Goal: Information Seeking & Learning: Learn about a topic

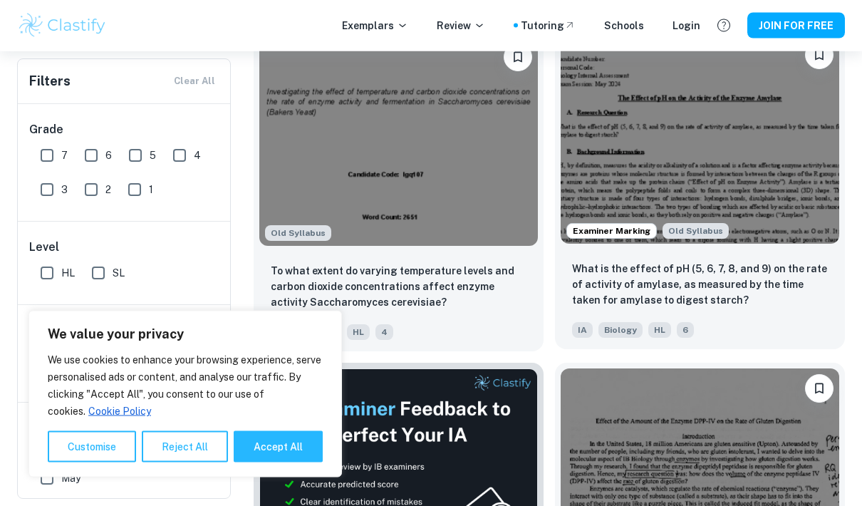
scroll to position [486, 0]
click at [722, 170] on img at bounding box center [700, 139] width 279 height 209
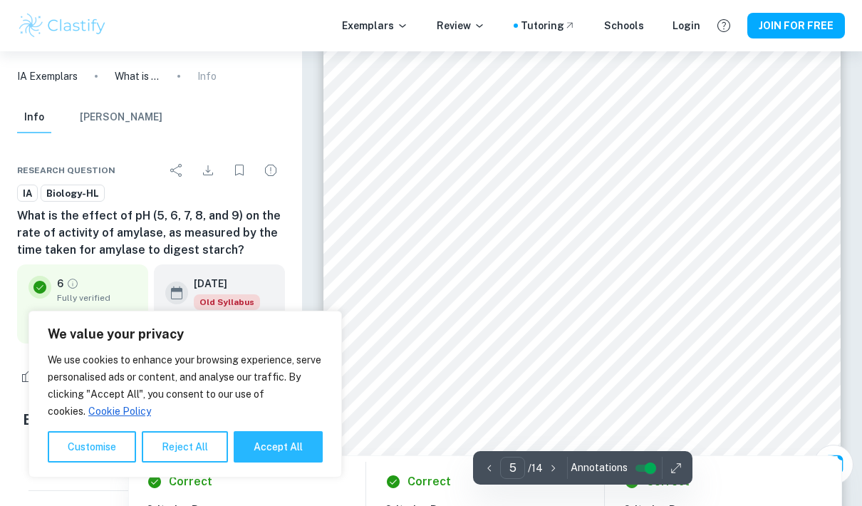
scroll to position [3037, 0]
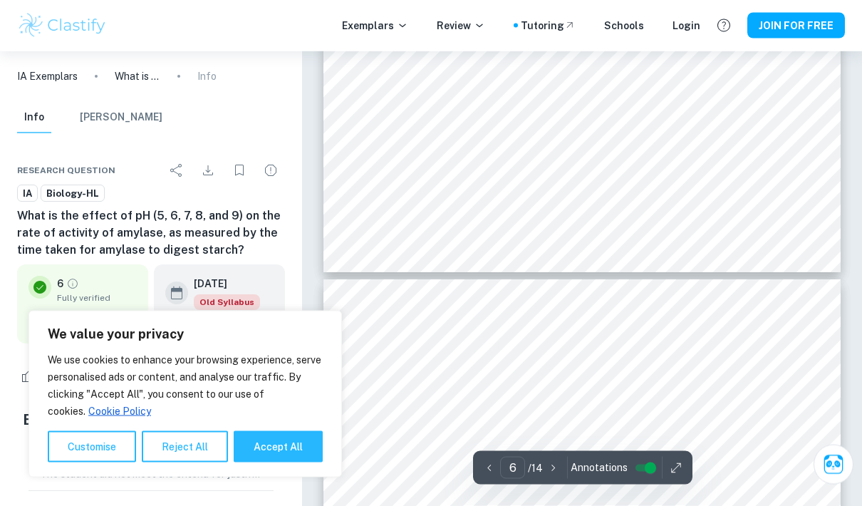
type input "5"
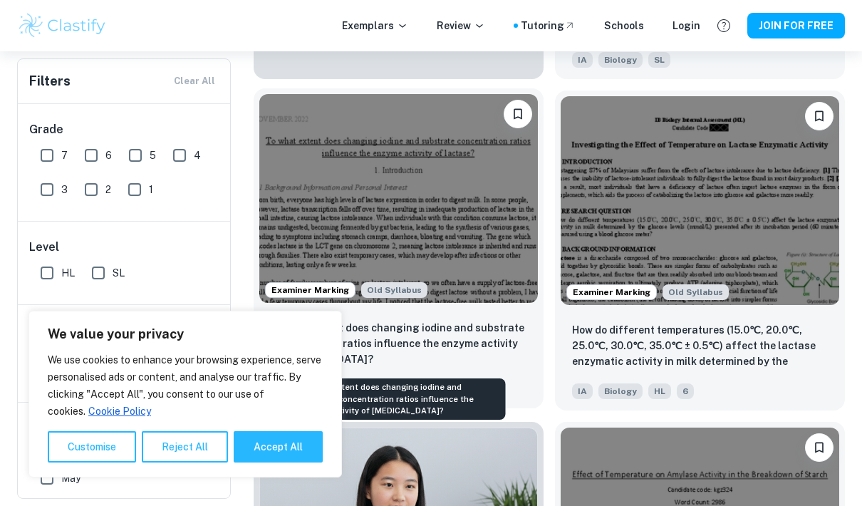
scroll to position [1092, 0]
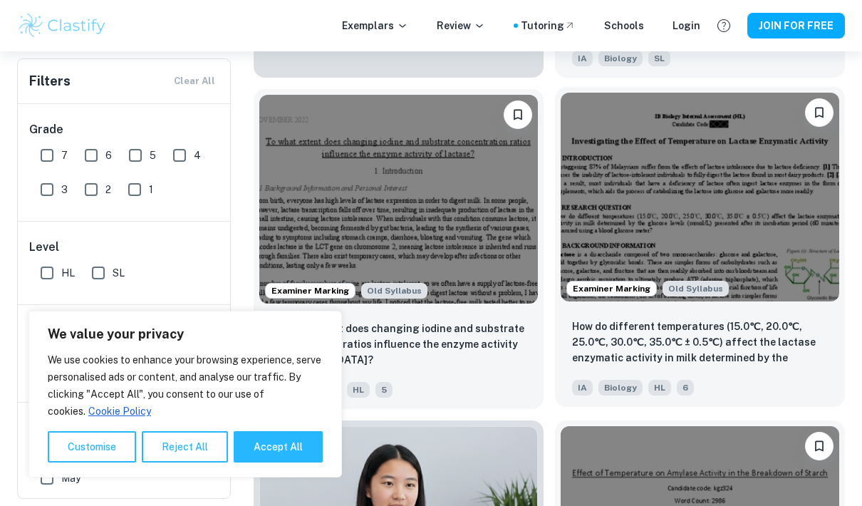
click at [704, 236] on img at bounding box center [700, 197] width 279 height 209
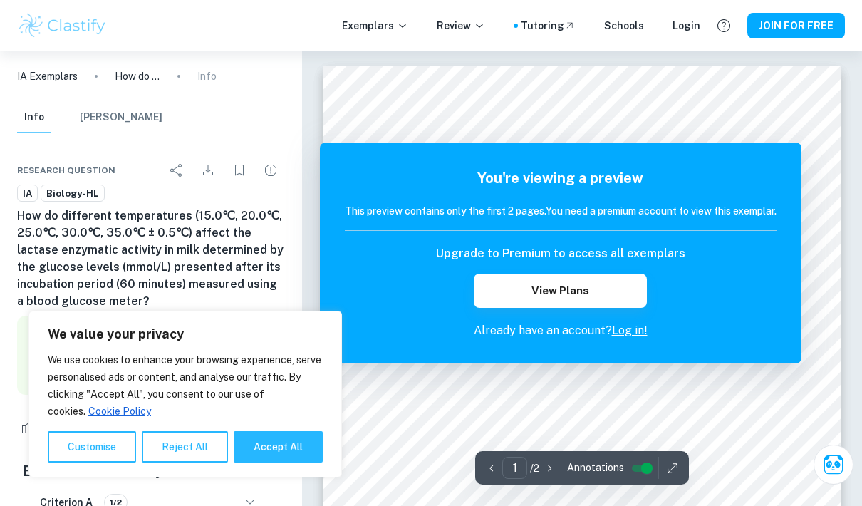
scroll to position [5, 0]
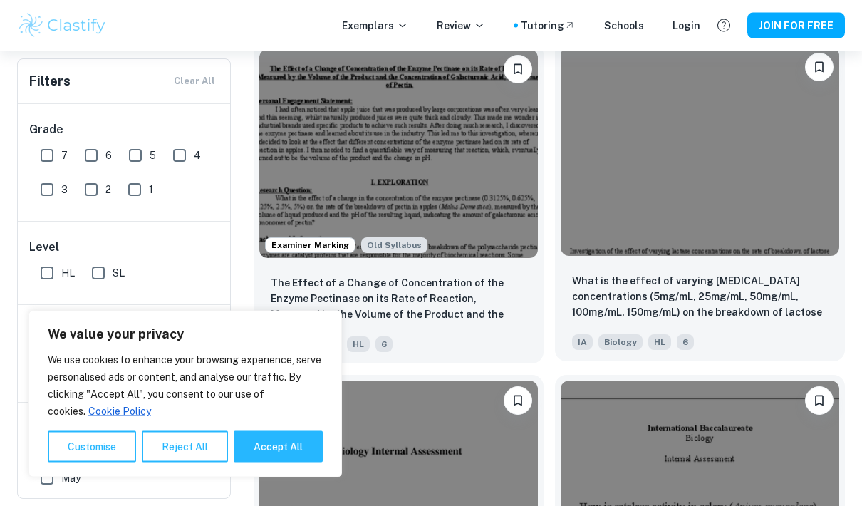
scroll to position [1800, 0]
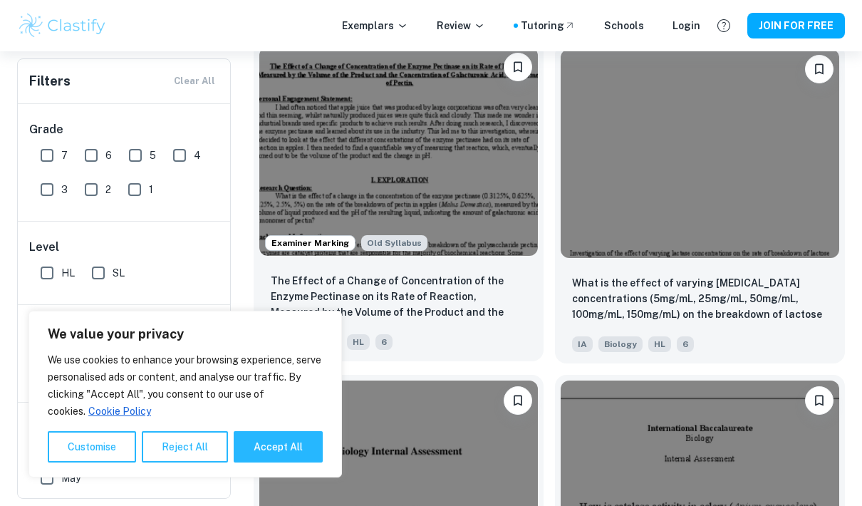
click at [499, 217] on img at bounding box center [398, 151] width 279 height 209
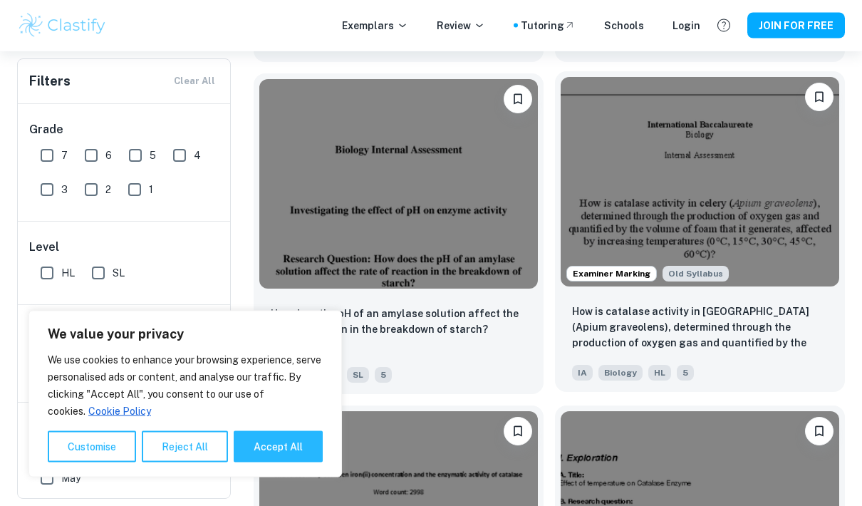
scroll to position [2101, 0]
click at [744, 170] on img at bounding box center [700, 181] width 279 height 209
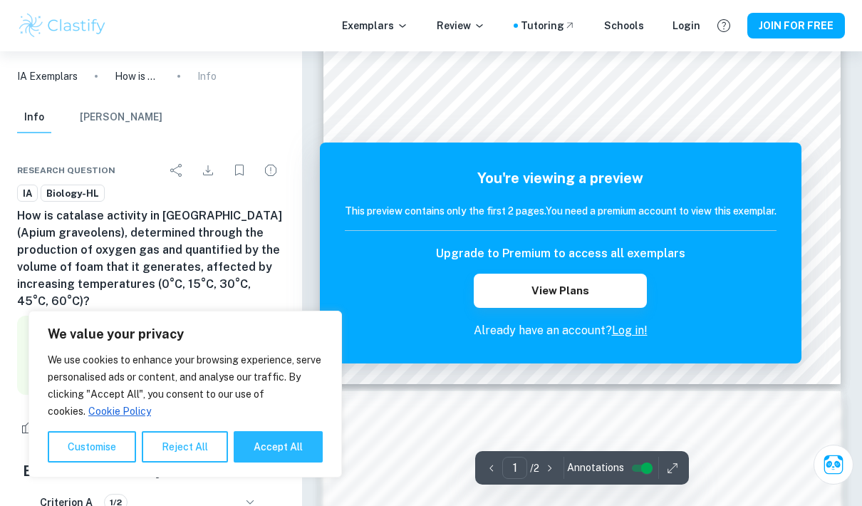
scroll to position [531, 0]
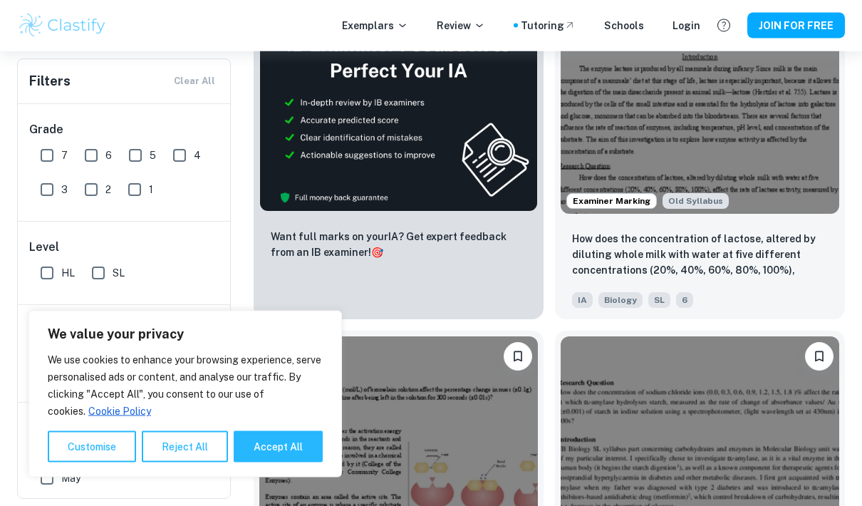
scroll to position [3437, 0]
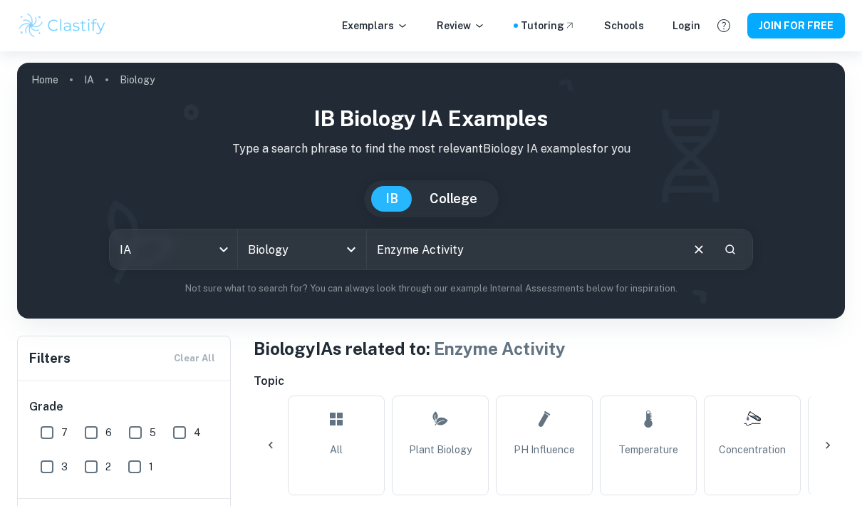
scroll to position [0, 338]
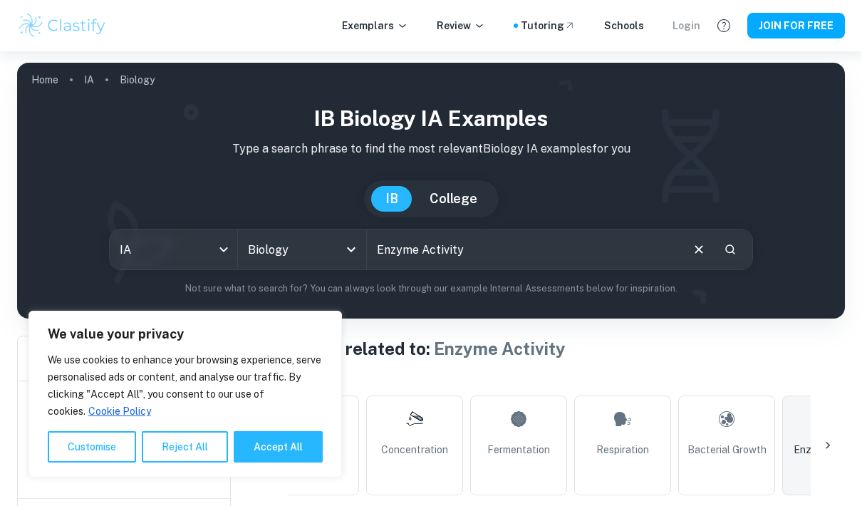
click at [688, 26] on div "Login" at bounding box center [686, 26] width 28 height 16
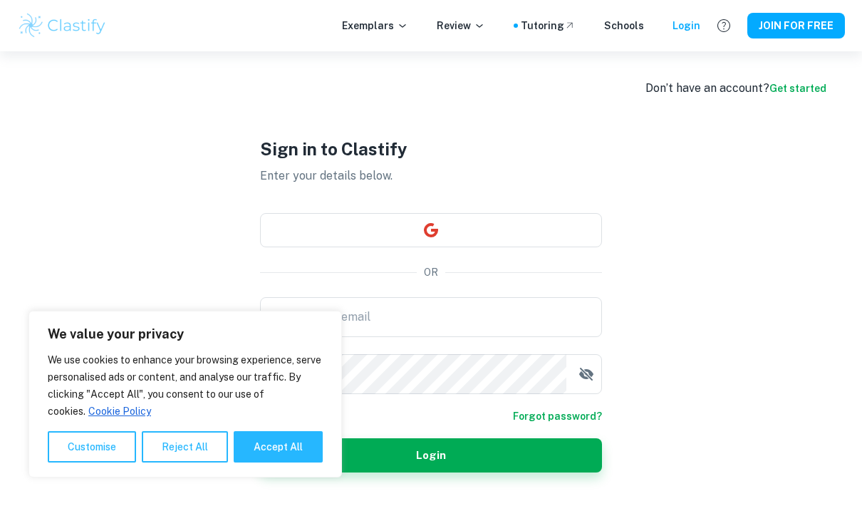
scroll to position [108, 0]
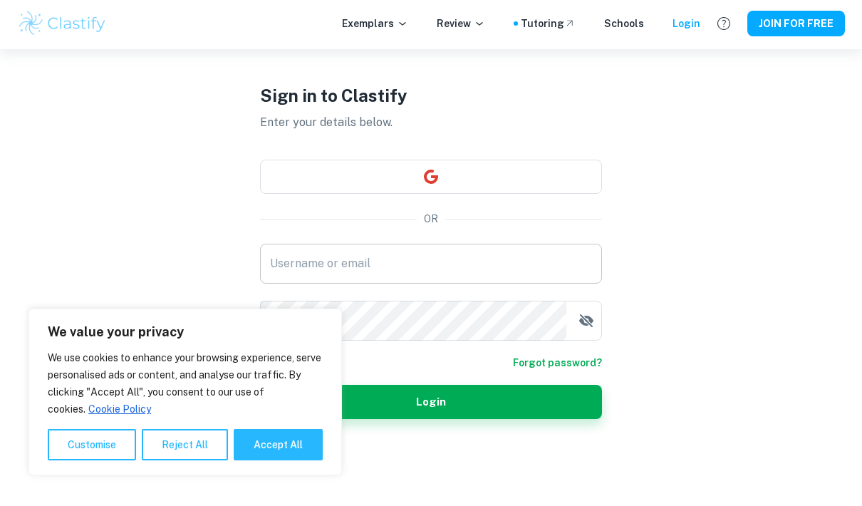
click at [483, 246] on input "Username or email" at bounding box center [431, 266] width 342 height 40
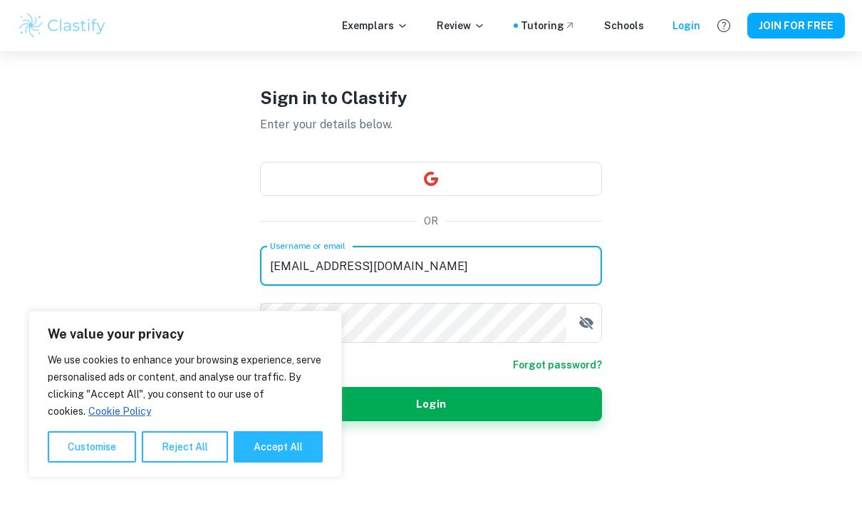
type input "lucyyzchen@gmail.com"
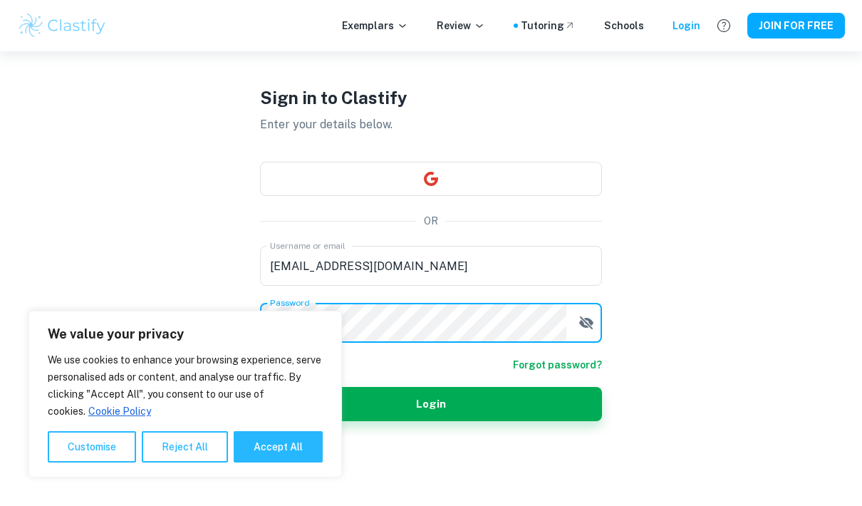
click at [595, 308] on button "button" at bounding box center [586, 322] width 28 height 28
click at [431, 387] on button "Login" at bounding box center [431, 404] width 342 height 34
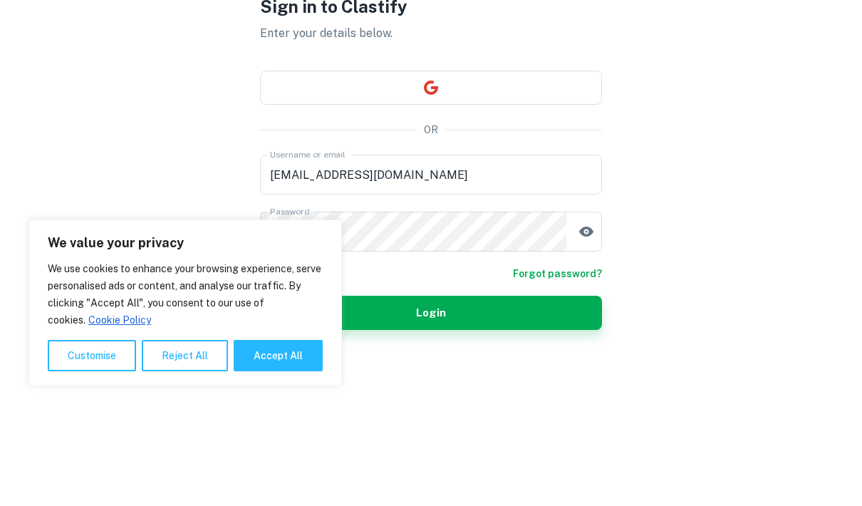
click at [211, 431] on button "Reject All" at bounding box center [185, 446] width 86 height 31
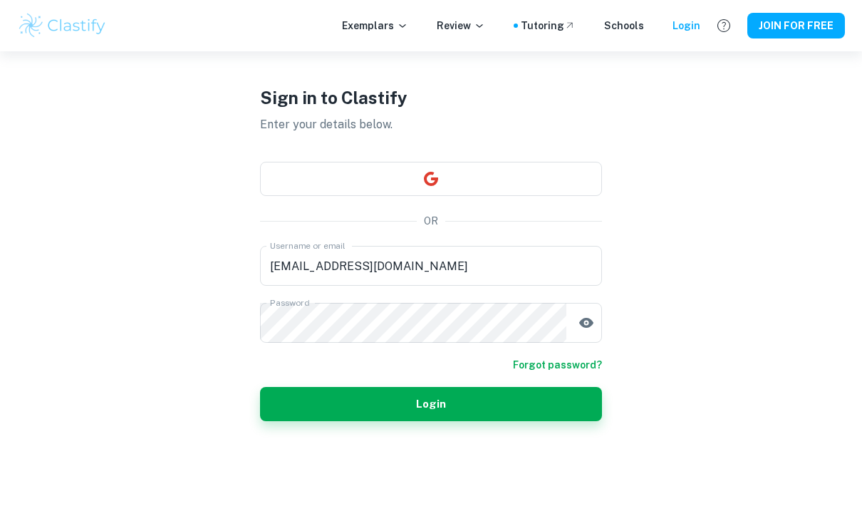
click at [345, 395] on div "Sign in to Clastify Enter your details below. OR Username or email lucyyzchen@g…" at bounding box center [431, 253] width 342 height 506
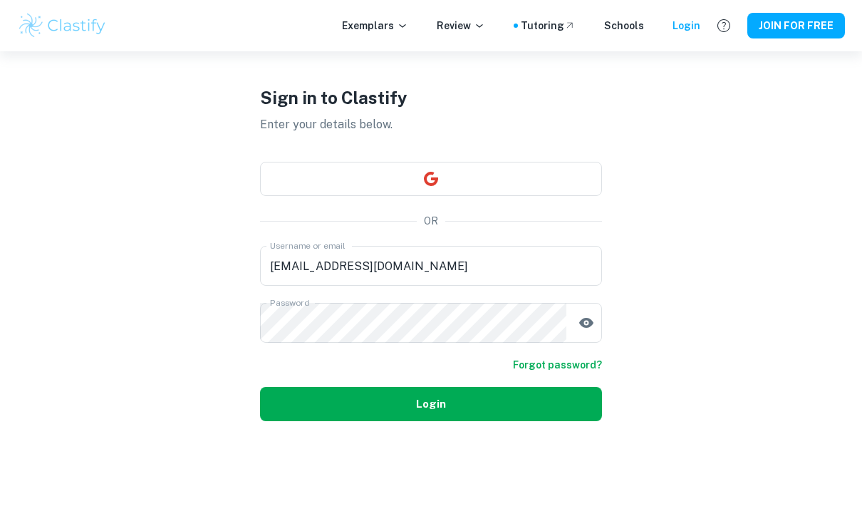
click at [349, 387] on button "Login" at bounding box center [431, 404] width 342 height 34
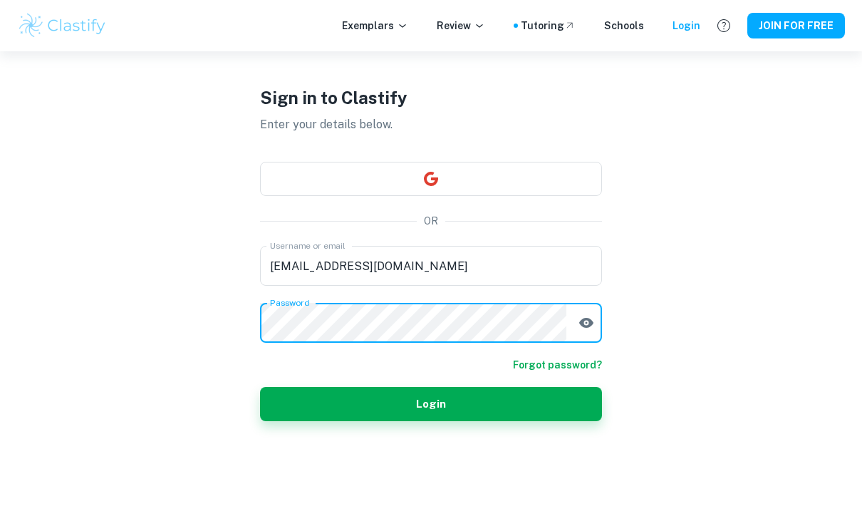
click at [470, 387] on button "Login" at bounding box center [431, 404] width 342 height 34
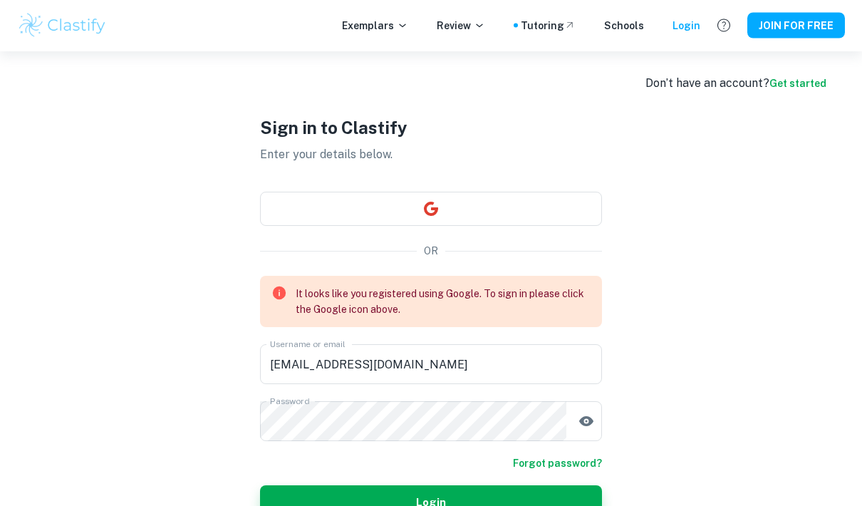
scroll to position [0, 0]
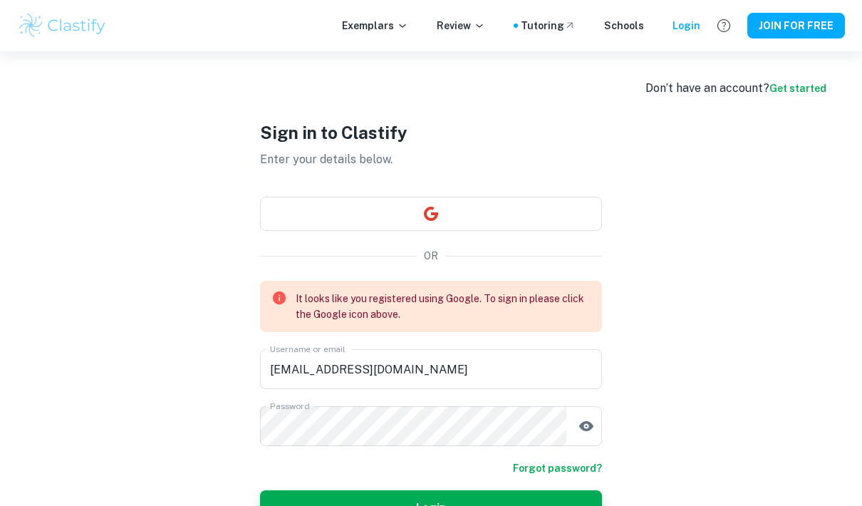
click at [556, 242] on div "Sign in to Clastify Enter your details below. OR It looks like you registered u…" at bounding box center [431, 321] width 342 height 541
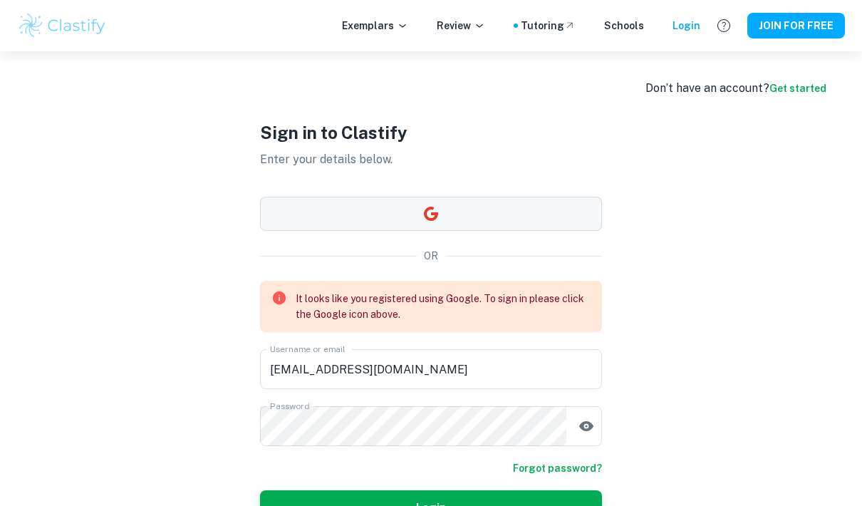
click at [550, 222] on button "button" at bounding box center [431, 214] width 342 height 34
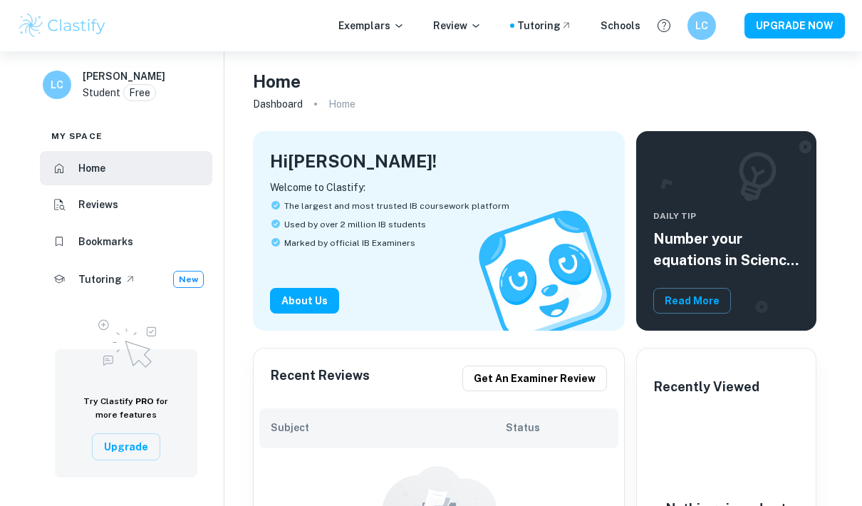
click at [414, 32] on div "Exemplars Review Tutoring Schools" at bounding box center [489, 26] width 302 height 16
click at [405, 26] on icon at bounding box center [398, 25] width 11 height 11
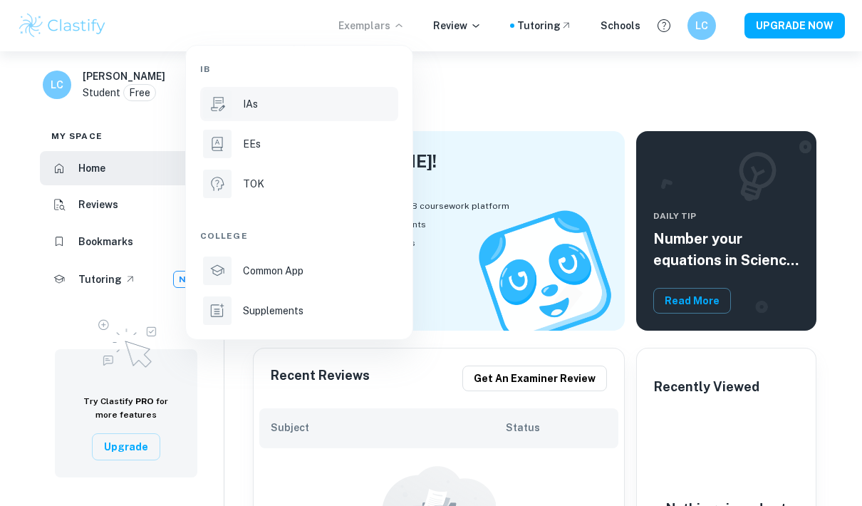
click at [283, 110] on div "IAs" at bounding box center [319, 104] width 152 height 16
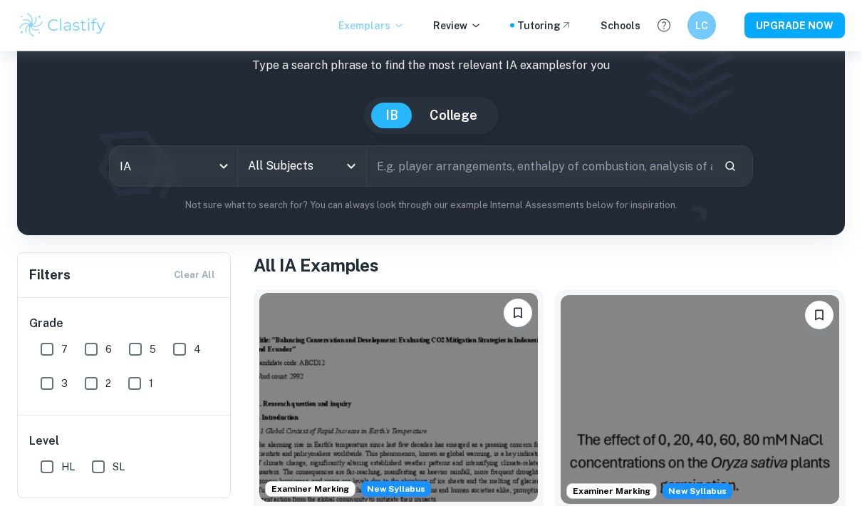
scroll to position [83, 0]
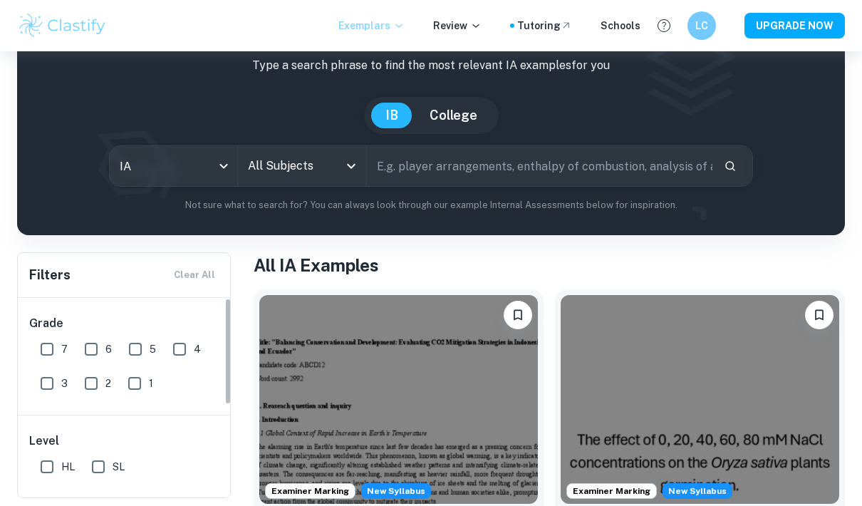
click at [87, 352] on input "6" at bounding box center [91, 349] width 28 height 28
checkbox input "true"
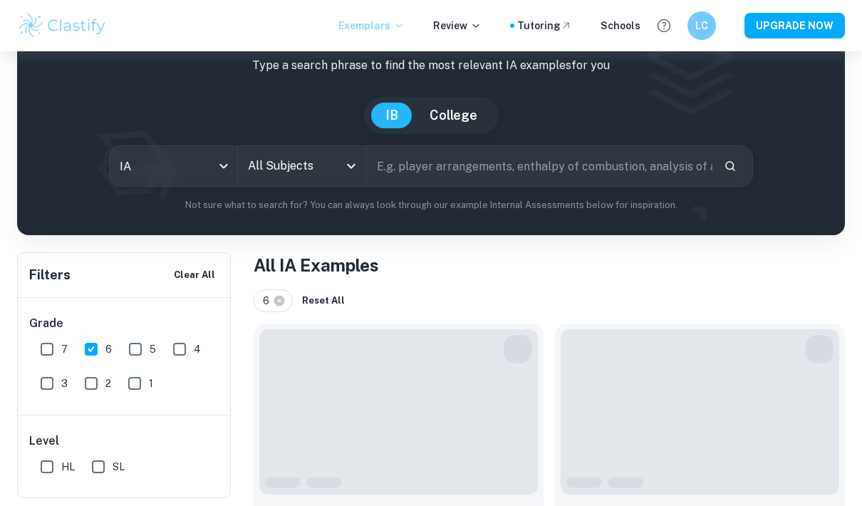
click at [125, 352] on input "5" at bounding box center [135, 349] width 28 height 28
checkbox input "true"
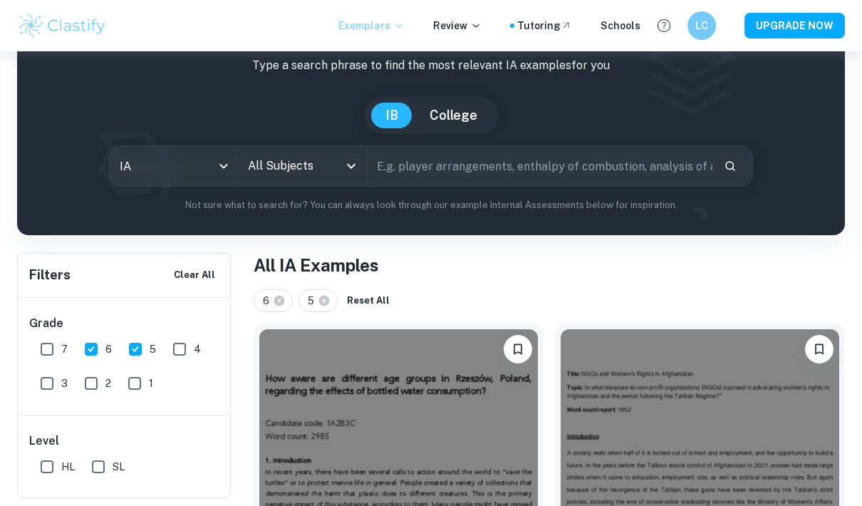
click at [63, 349] on span "7" at bounding box center [64, 349] width 6 height 16
click at [61, 349] on input "7" at bounding box center [47, 349] width 28 height 28
checkbox input "true"
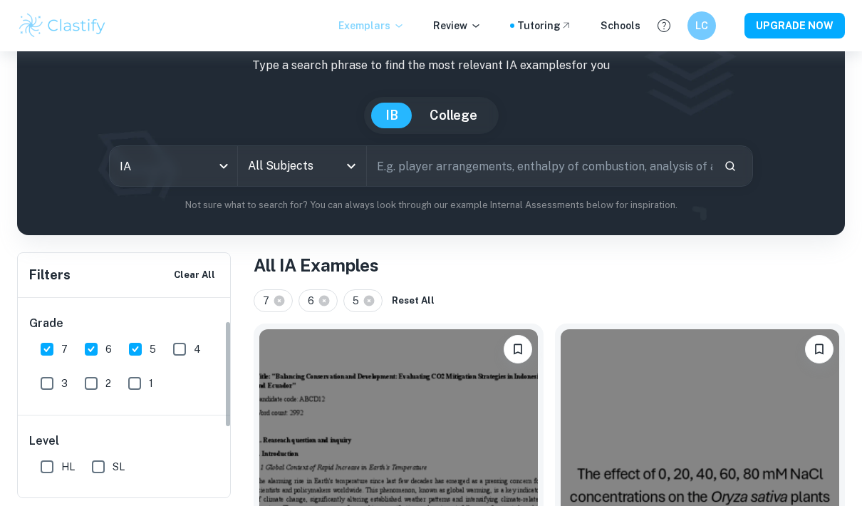
scroll to position [150, 0]
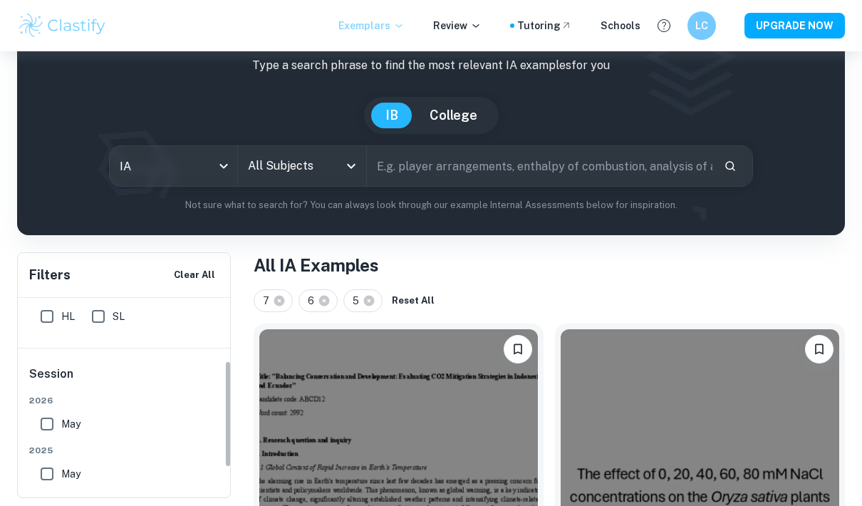
click at [98, 323] on input "SL" at bounding box center [98, 316] width 28 height 28
checkbox input "true"
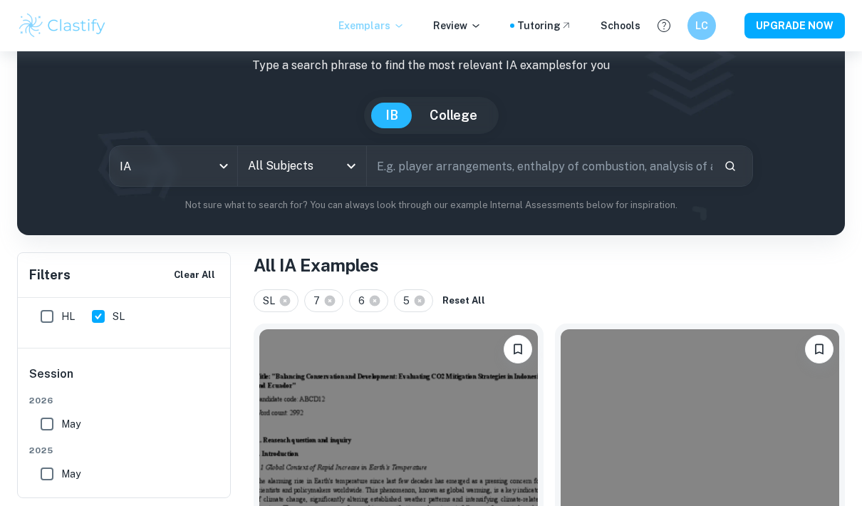
click at [54, 319] on input "HL" at bounding box center [47, 316] width 28 height 28
checkbox input "true"
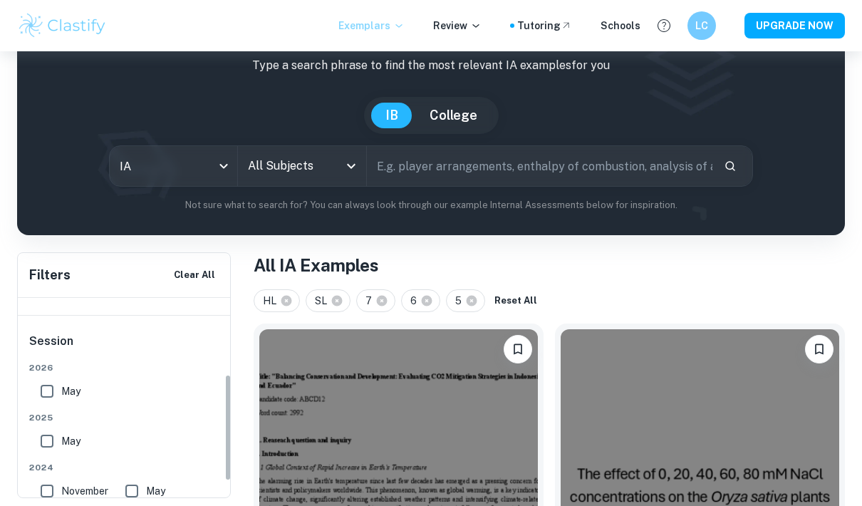
scroll to position [172, 0]
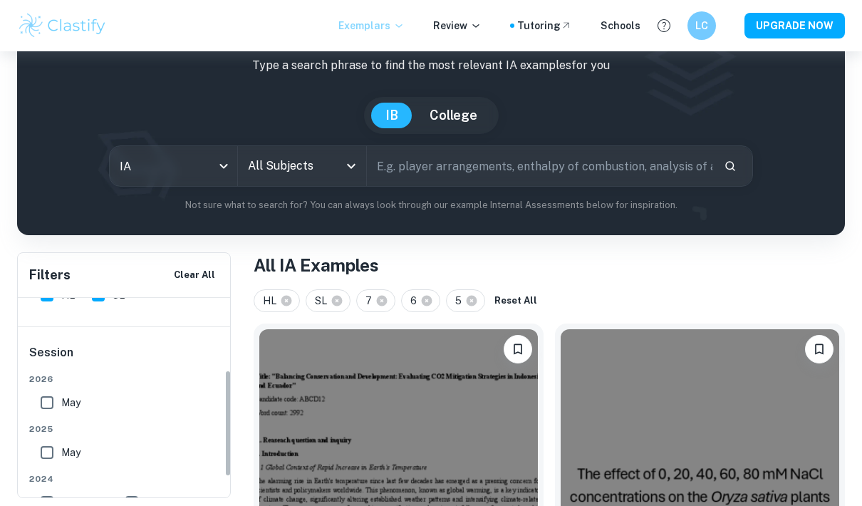
click at [43, 405] on input "May" at bounding box center [47, 402] width 28 height 28
checkbox input "true"
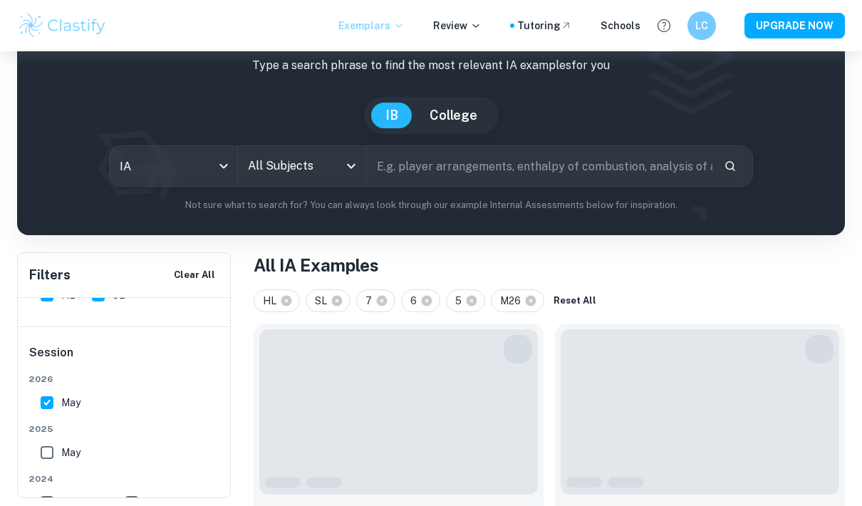
click at [45, 452] on input "May" at bounding box center [47, 452] width 28 height 28
checkbox input "true"
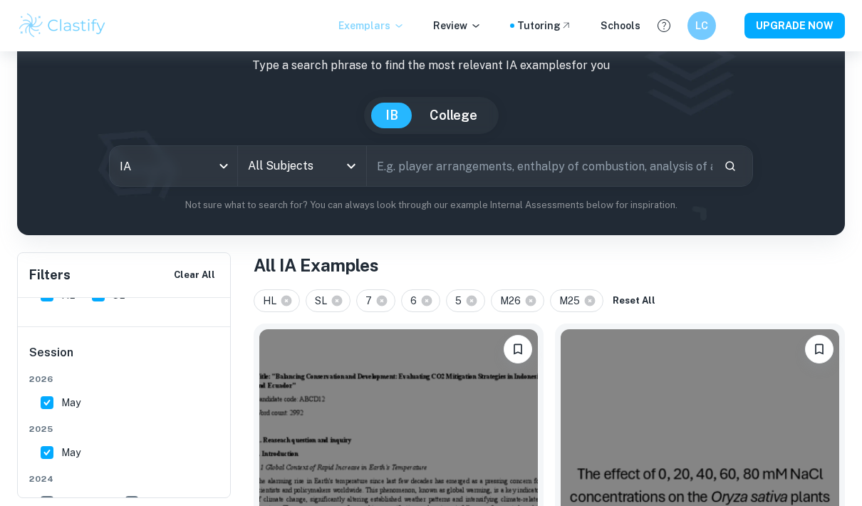
click at [47, 505] on input "November" at bounding box center [47, 502] width 28 height 28
checkbox input "true"
click at [127, 505] on input "May" at bounding box center [132, 502] width 28 height 28
checkbox input "true"
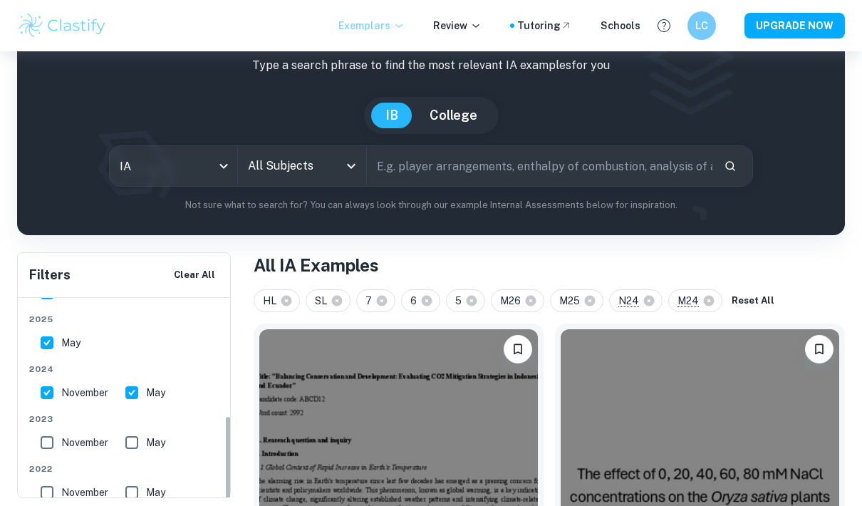
click at [135, 438] on input "May" at bounding box center [132, 442] width 28 height 28
checkbox input "true"
click at [63, 438] on span "November" at bounding box center [84, 442] width 47 height 16
click at [61, 438] on input "November" at bounding box center [47, 442] width 28 height 28
checkbox input "true"
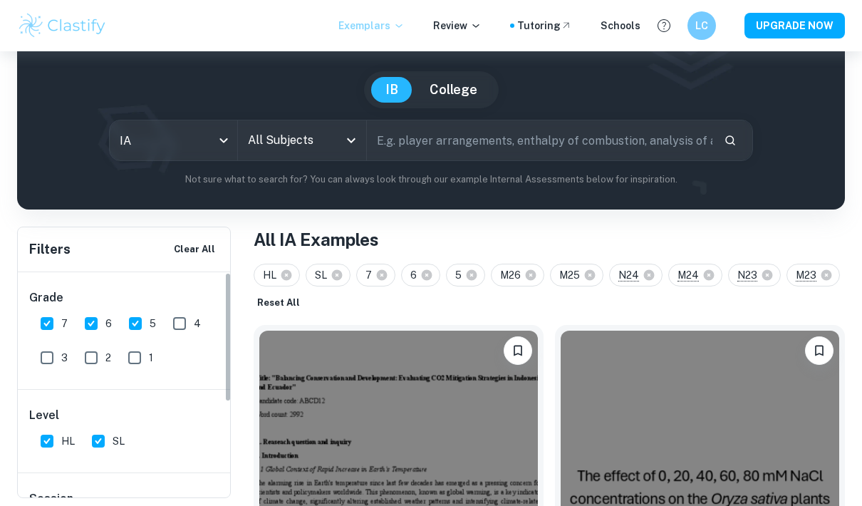
scroll to position [0, 0]
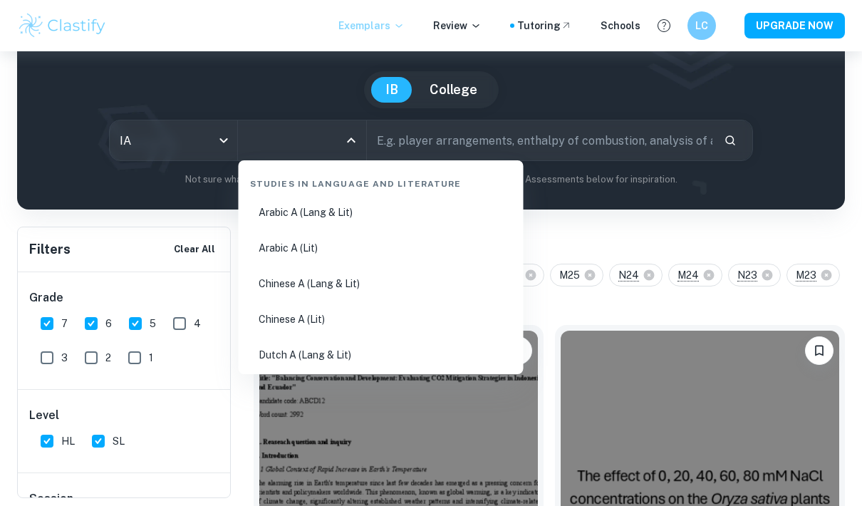
click at [296, 140] on input "All Subjects" at bounding box center [290, 140] width 93 height 27
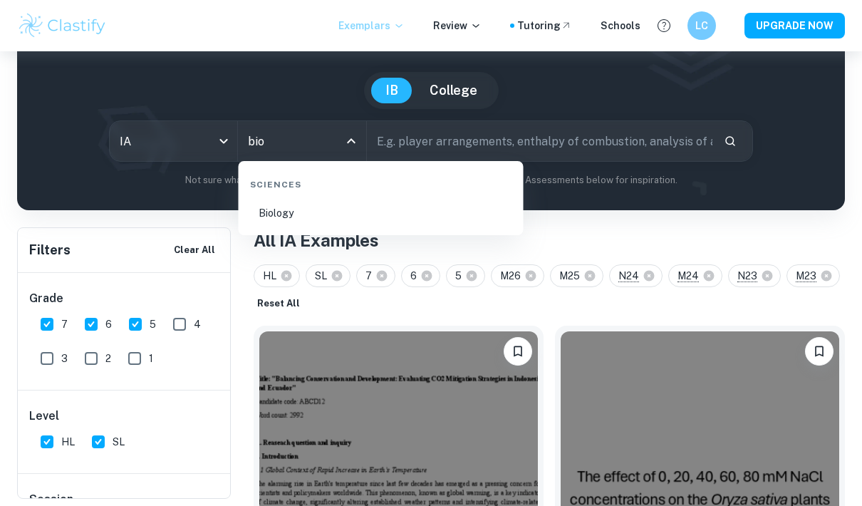
click at [290, 214] on li "Biology" at bounding box center [381, 213] width 274 height 33
type input "Biology"
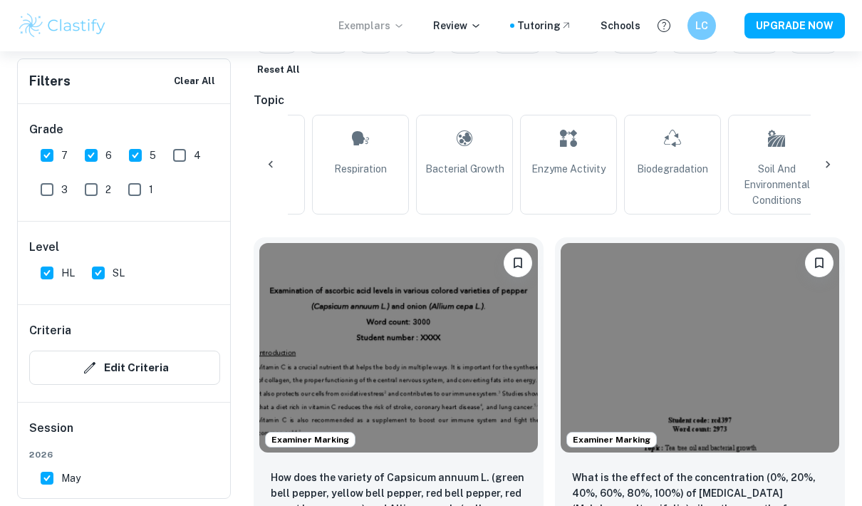
scroll to position [0, 600]
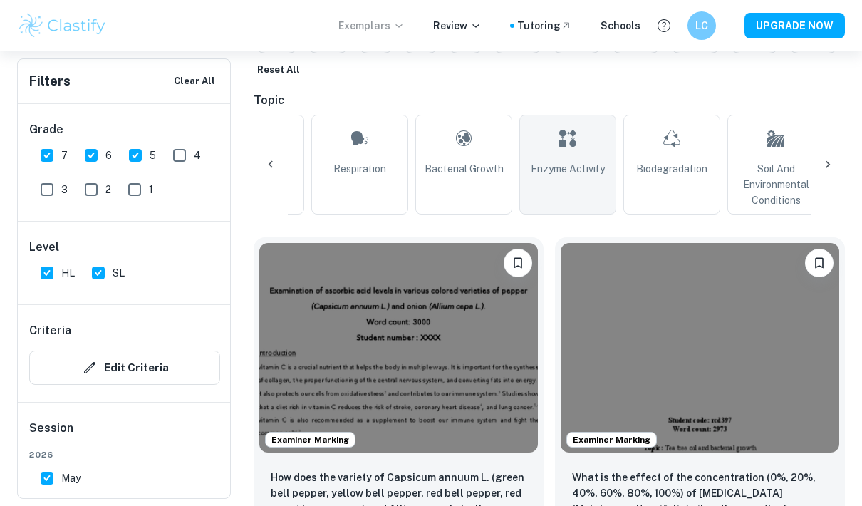
click at [566, 153] on icon at bounding box center [567, 138] width 17 height 34
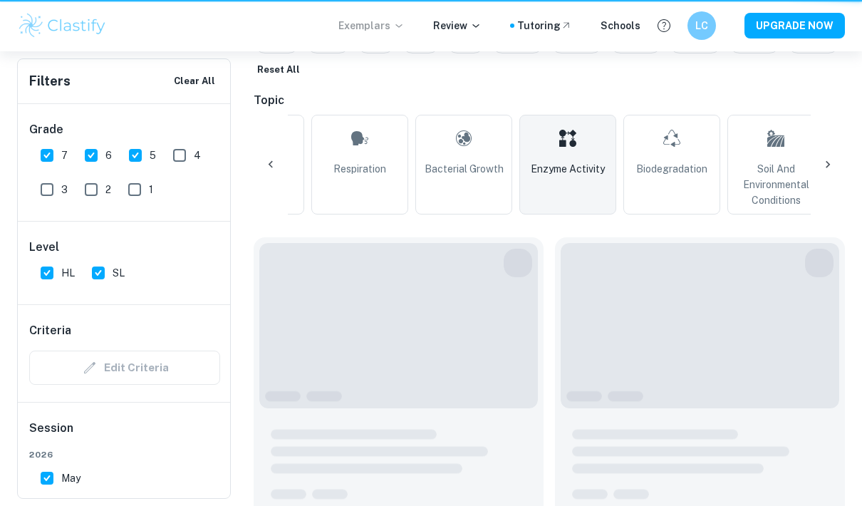
type input "Enzyme Activity"
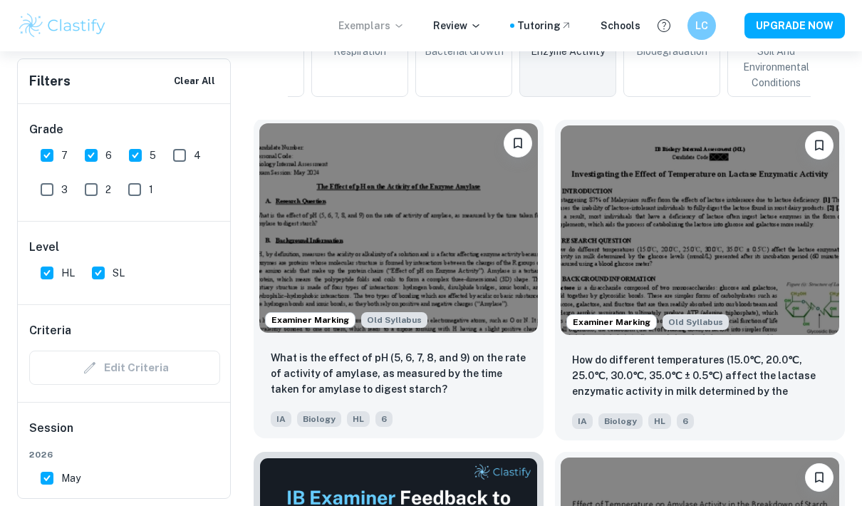
scroll to position [486, 0]
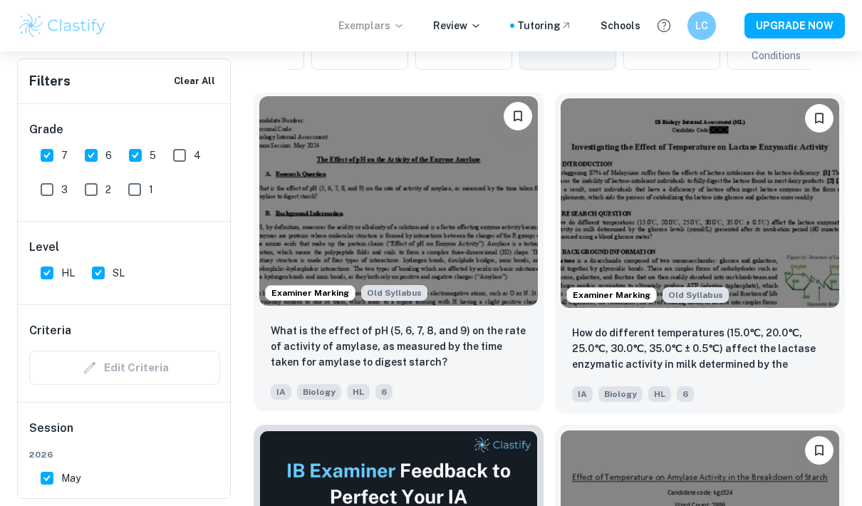
click at [452, 283] on img at bounding box center [398, 200] width 279 height 209
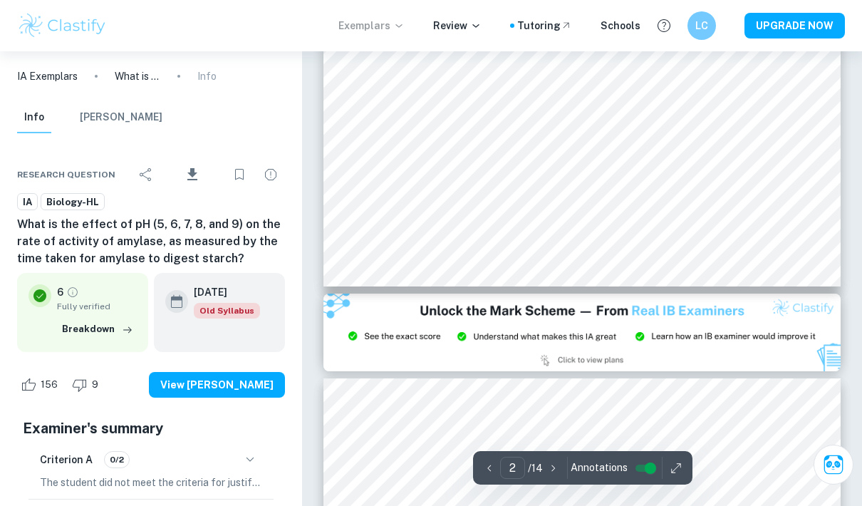
type input "3"
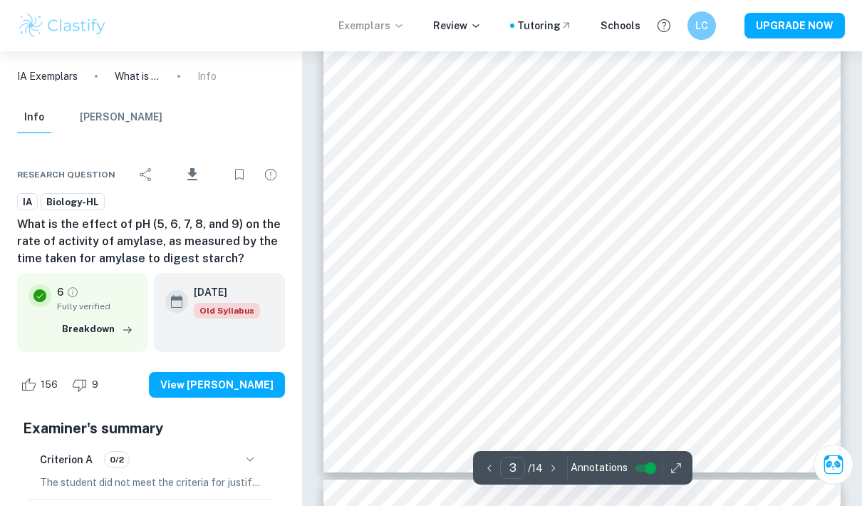
scroll to position [1826, 0]
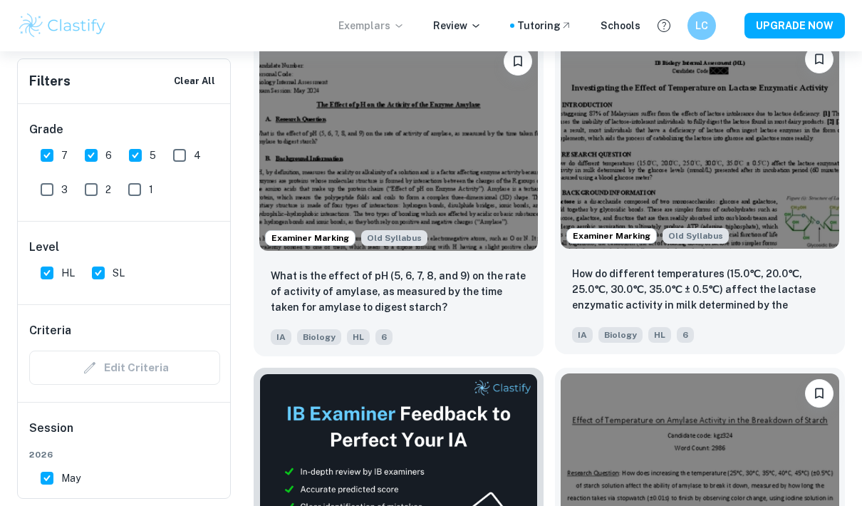
click at [743, 175] on img at bounding box center [700, 143] width 279 height 209
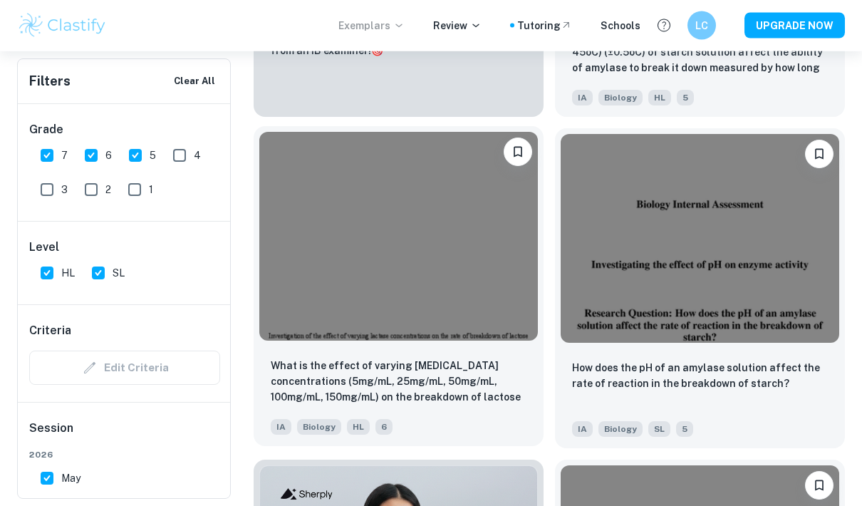
click at [499, 289] on img at bounding box center [398, 236] width 279 height 209
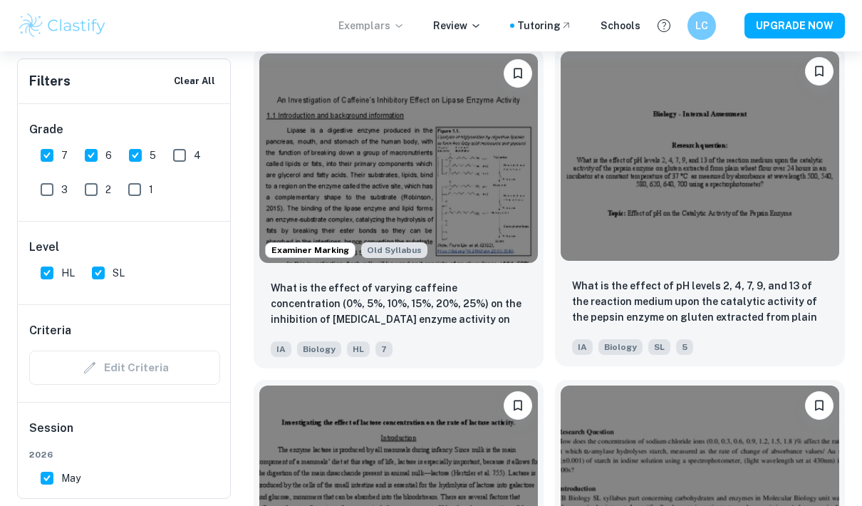
click at [675, 233] on img at bounding box center [700, 155] width 279 height 209
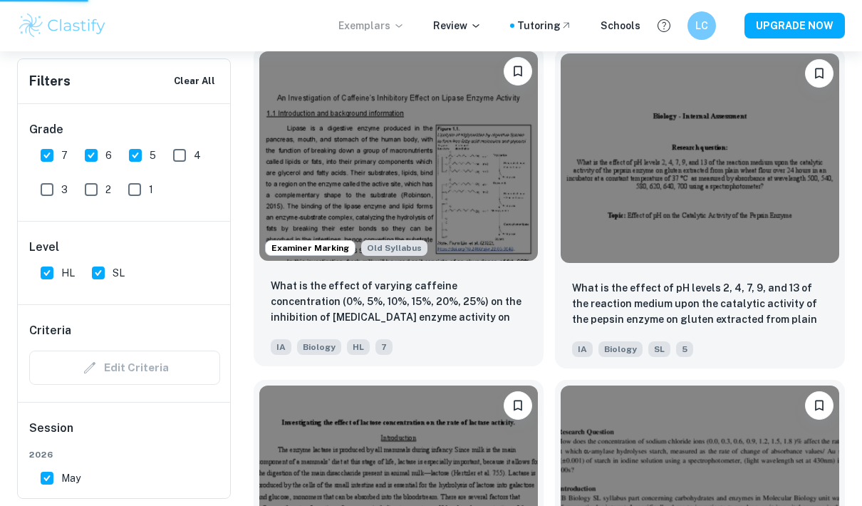
click at [452, 227] on img at bounding box center [398, 155] width 279 height 209
click at [470, 236] on img at bounding box center [398, 155] width 279 height 209
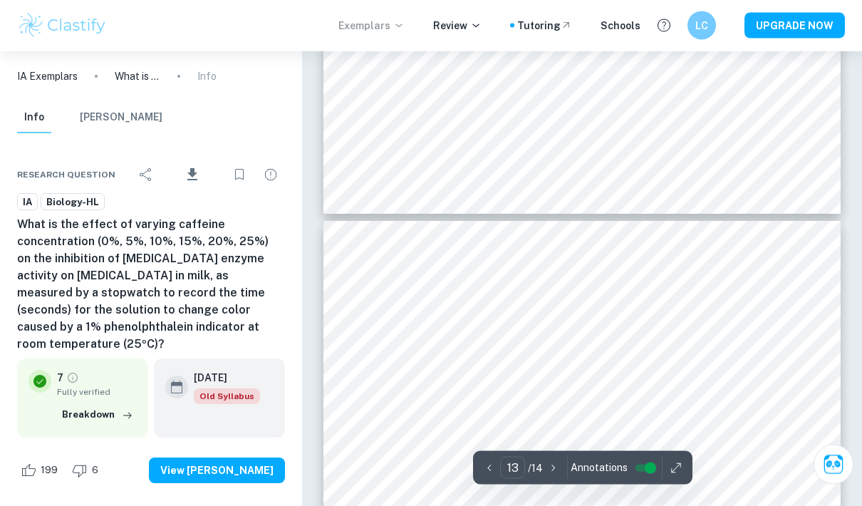
type input "12"
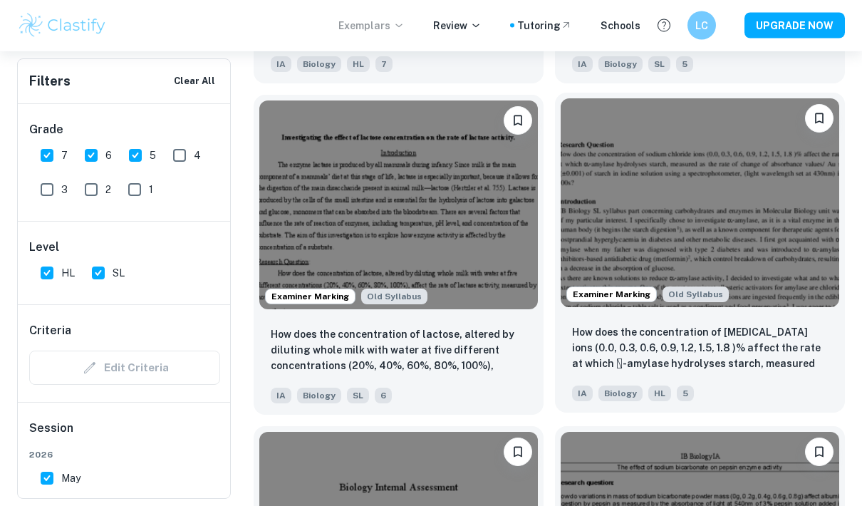
scroll to position [2143, 0]
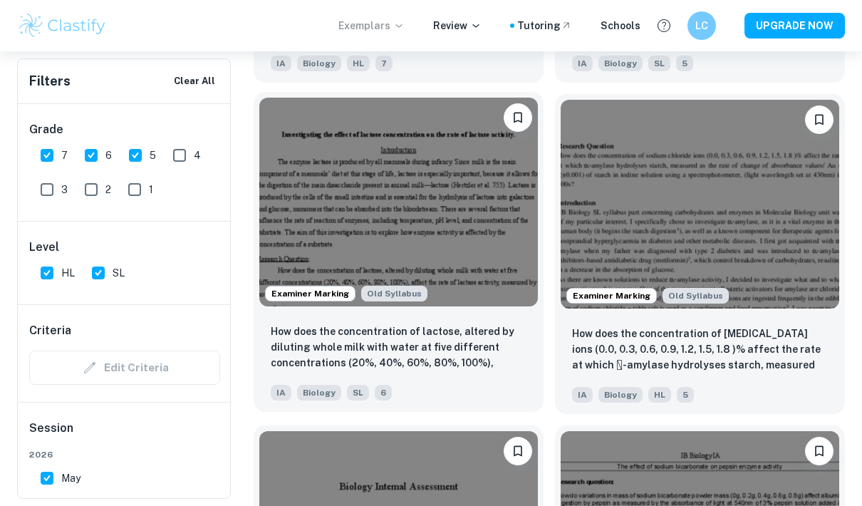
click at [442, 259] on img at bounding box center [398, 202] width 279 height 209
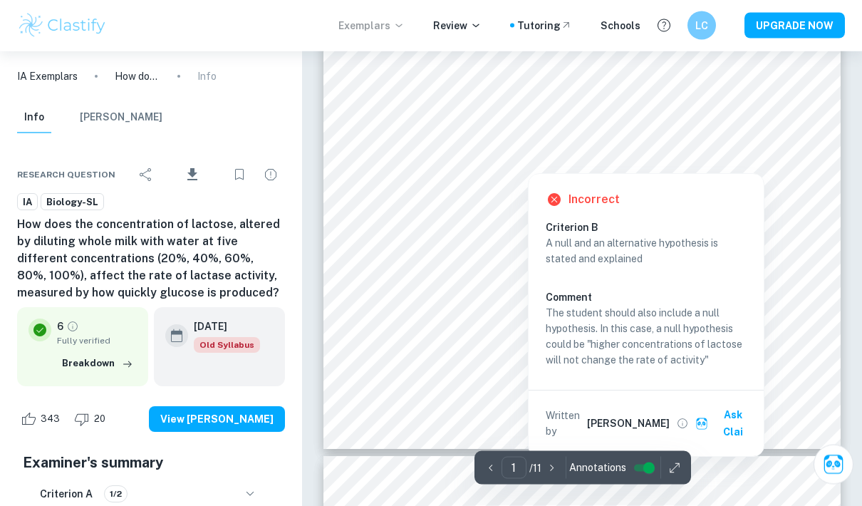
type input "2"
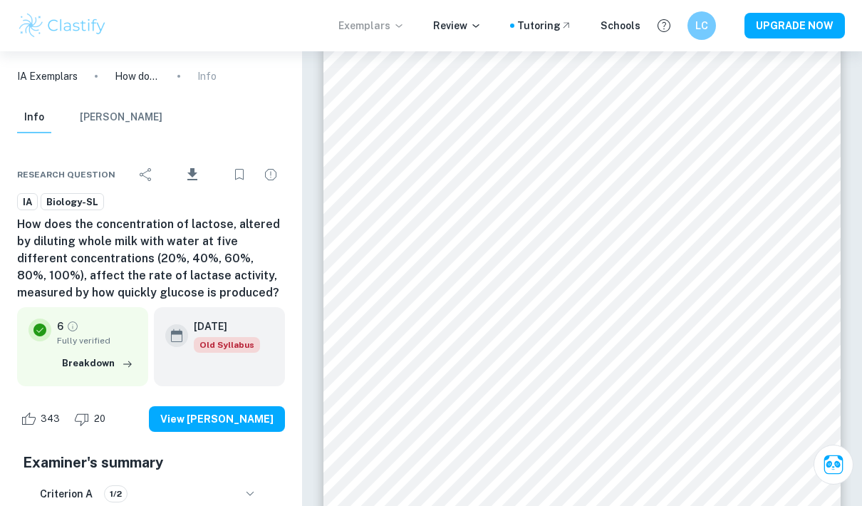
scroll to position [905, 0]
